Goal: Transaction & Acquisition: Purchase product/service

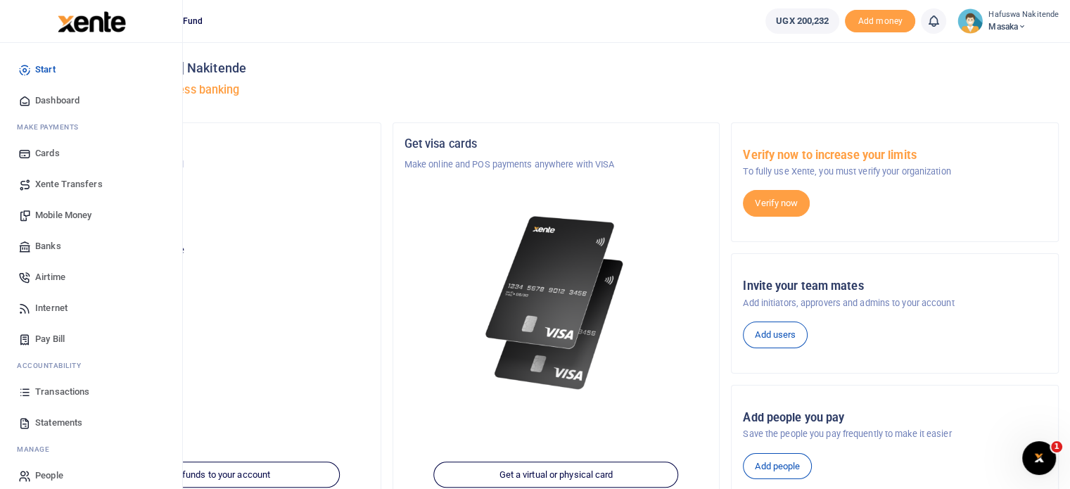
click at [49, 392] on span "Transactions" at bounding box center [62, 392] width 54 height 14
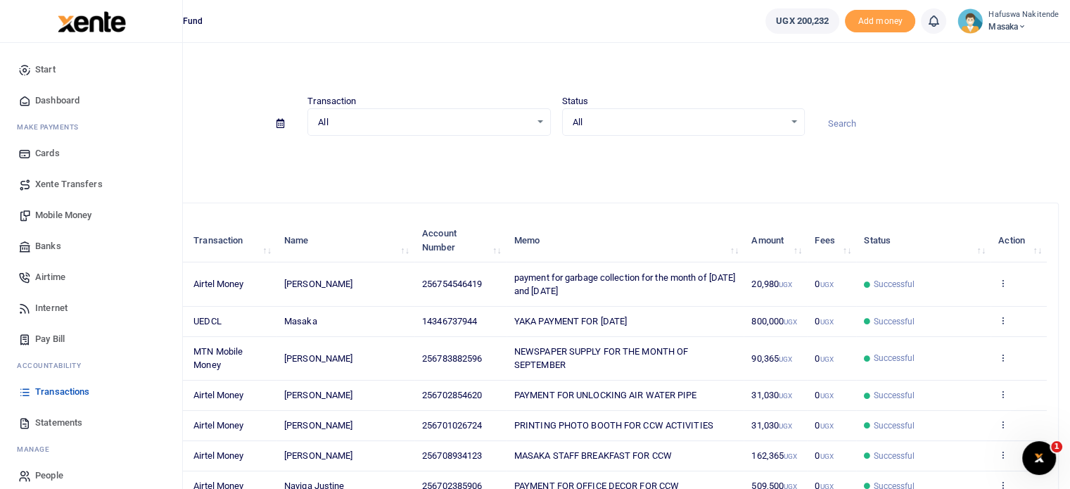
click at [65, 213] on span "Mobile Money" at bounding box center [63, 215] width 56 height 14
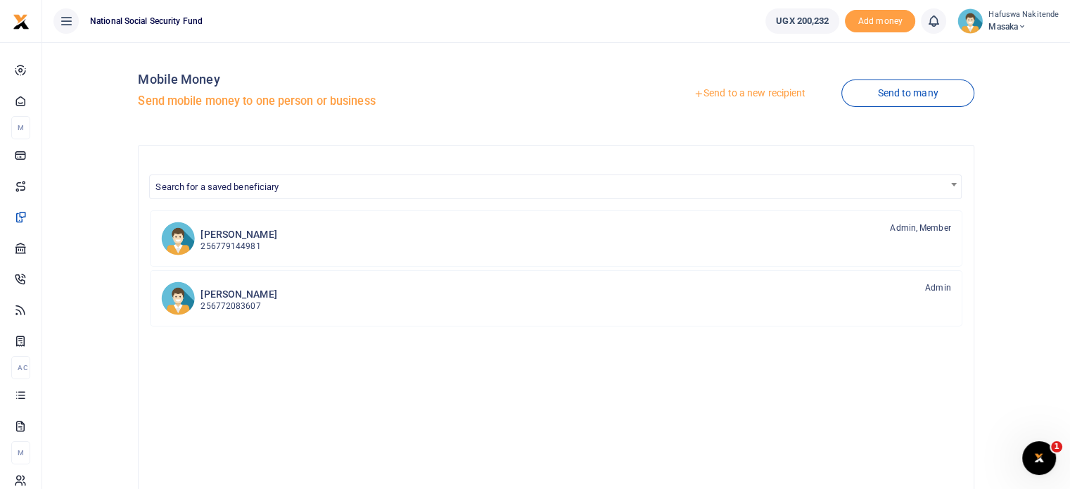
click at [755, 95] on link "Send to a new recipient" at bounding box center [750, 93] width 184 height 25
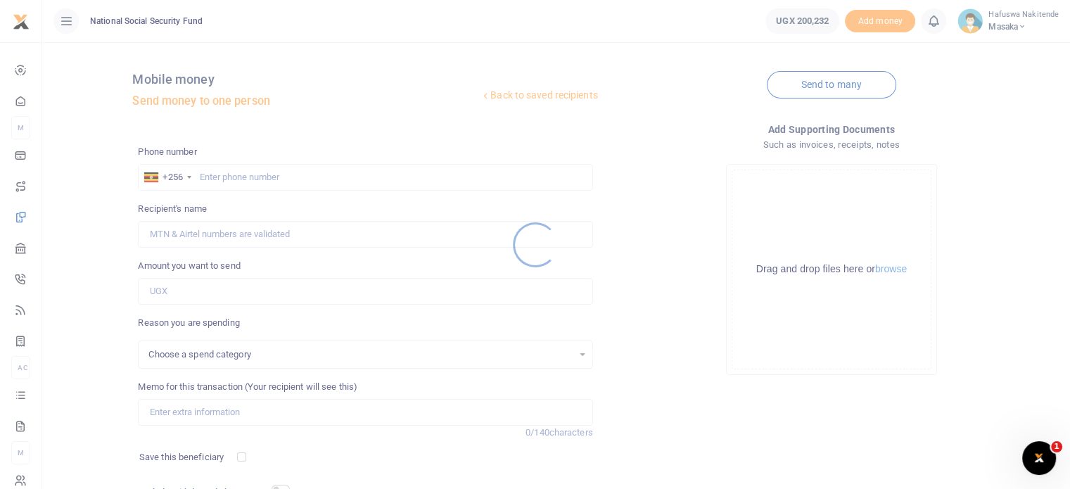
select select
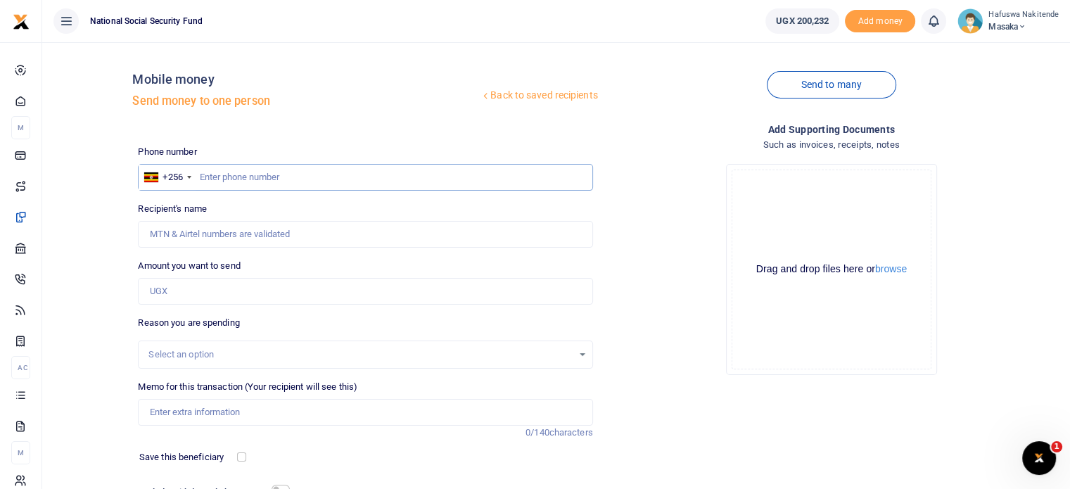
click at [221, 179] on input "text" at bounding box center [365, 177] width 454 height 27
type input "749761184"
type input "Hellen Nasasira"
type input "749761184"
click at [196, 292] on input "Amount you want to send" at bounding box center [365, 291] width 454 height 27
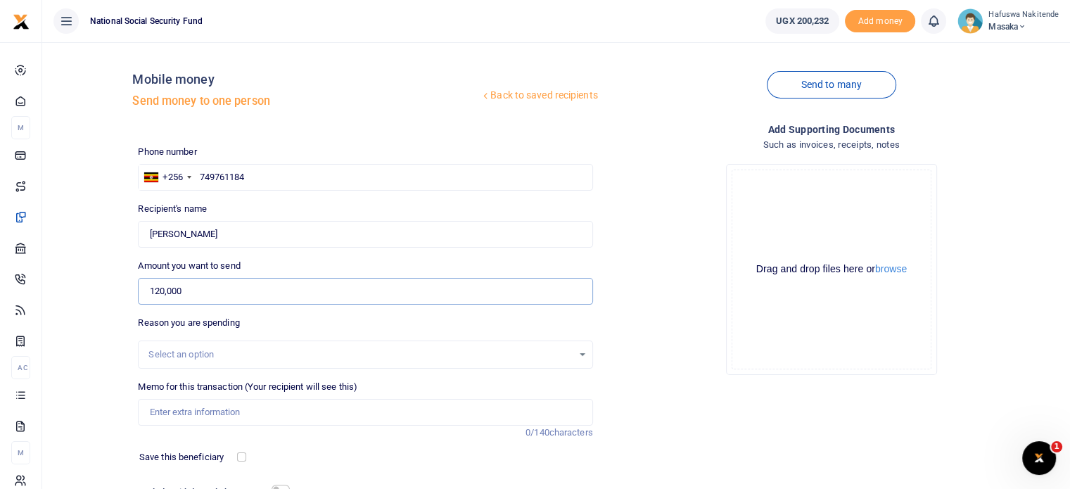
type input "120,000"
click at [643, 376] on div "Drop your files here Drag and drop files here or browse Powered by Uppy" at bounding box center [831, 270] width 454 height 234
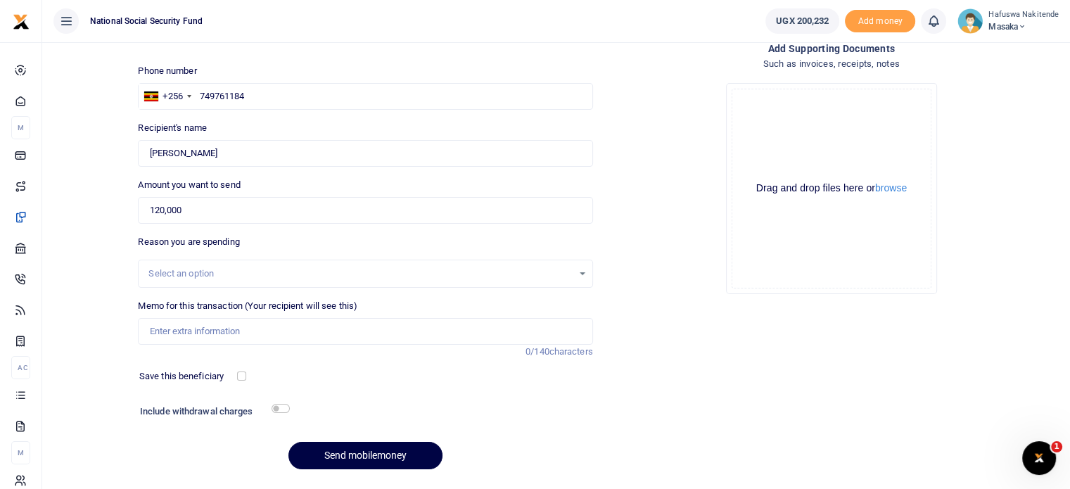
scroll to position [120, 0]
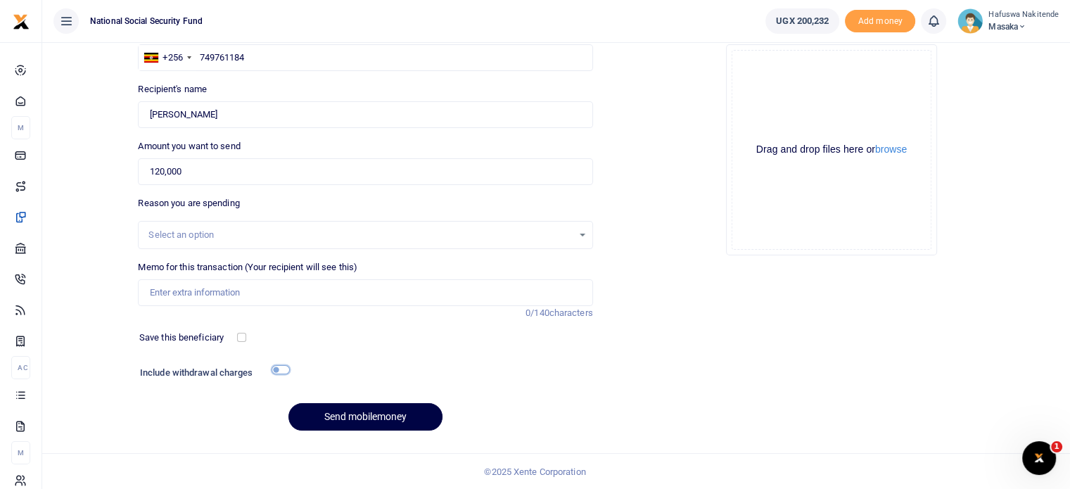
click at [281, 369] on input "checkbox" at bounding box center [280, 369] width 18 height 9
checkbox input "true"
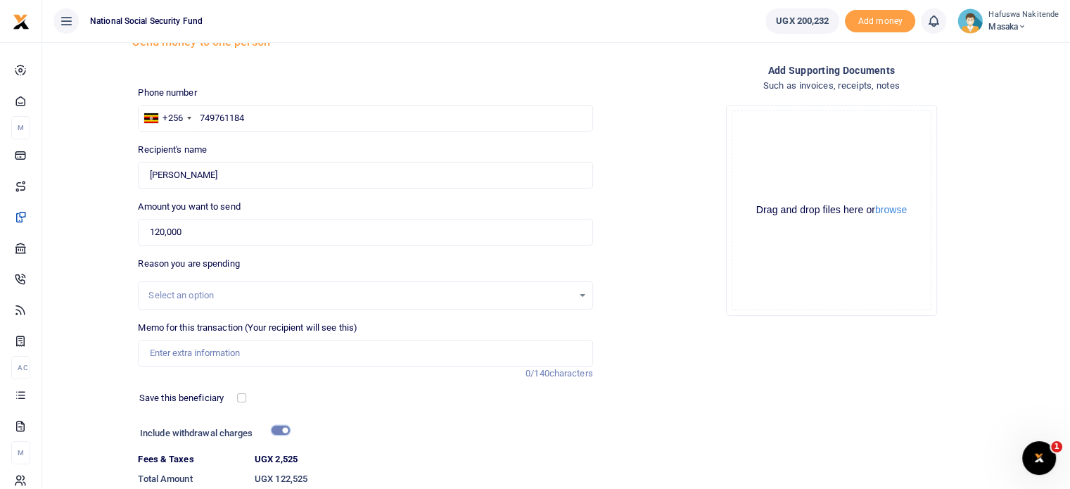
scroll to position [56, 0]
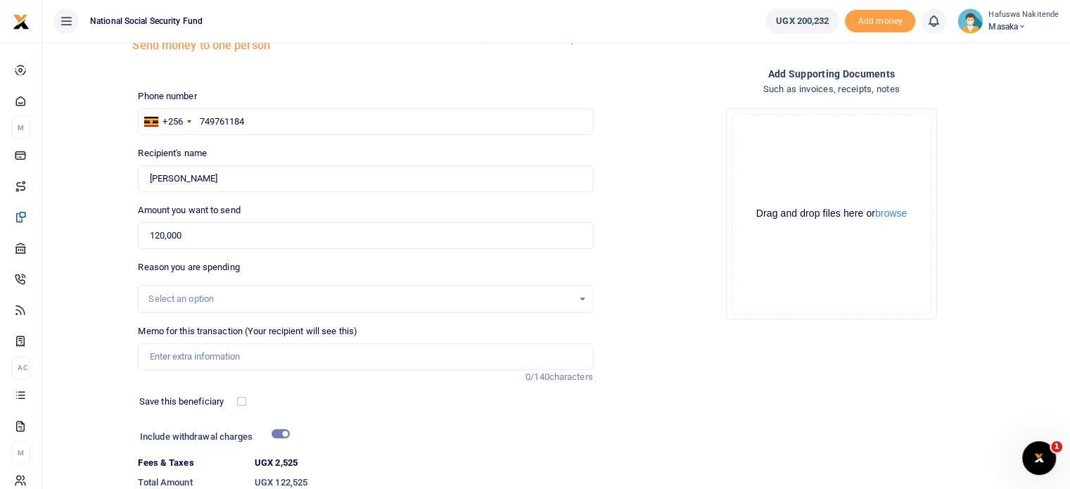
click at [664, 274] on div "Drop your files here Drag and drop files here or browse Powered by Uppy" at bounding box center [831, 214] width 454 height 234
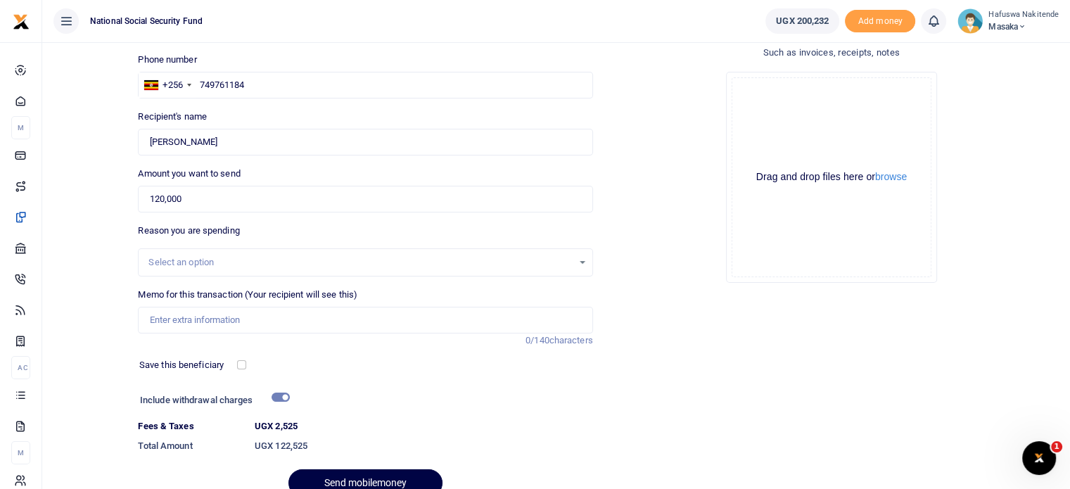
scroll to position [141, 0]
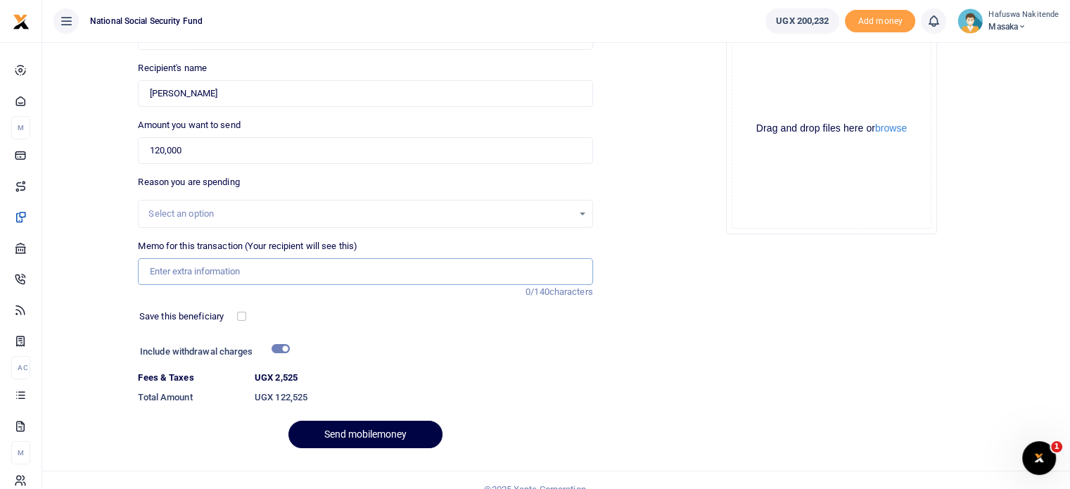
click at [213, 267] on input "Memo for this transaction (Your recipient will see this)" at bounding box center [365, 271] width 454 height 27
click at [411, 274] on input "CAR WASH FOR UBM464Q AND UBB903B FOR JULY 2024" at bounding box center [365, 271] width 454 height 27
type input "CAR WASH FOR UBM464Q AND UBB903B FOR SEPT 2025"
click at [399, 435] on button "Send mobilemoney" at bounding box center [365, 434] width 154 height 27
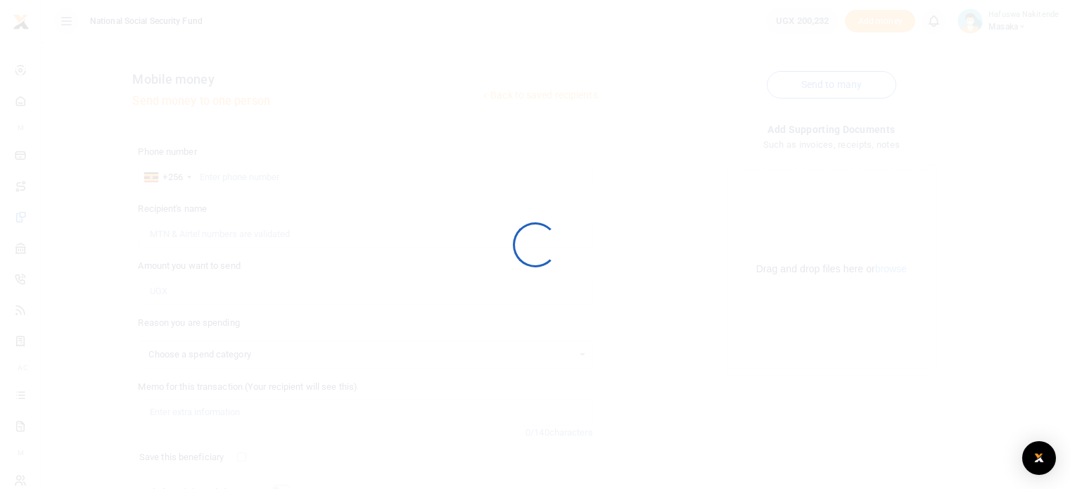
scroll to position [120, 0]
select select
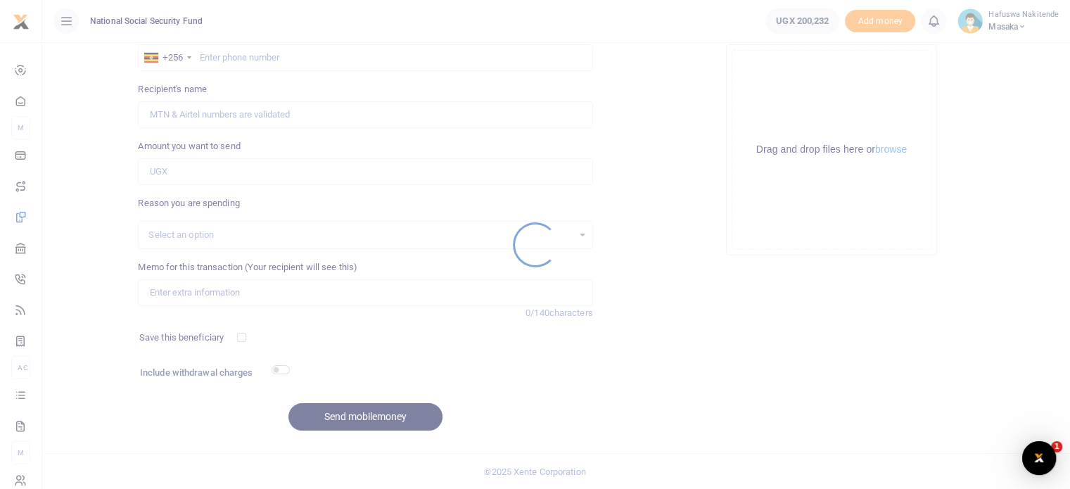
scroll to position [0, 0]
